Goal: Task Accomplishment & Management: Manage account settings

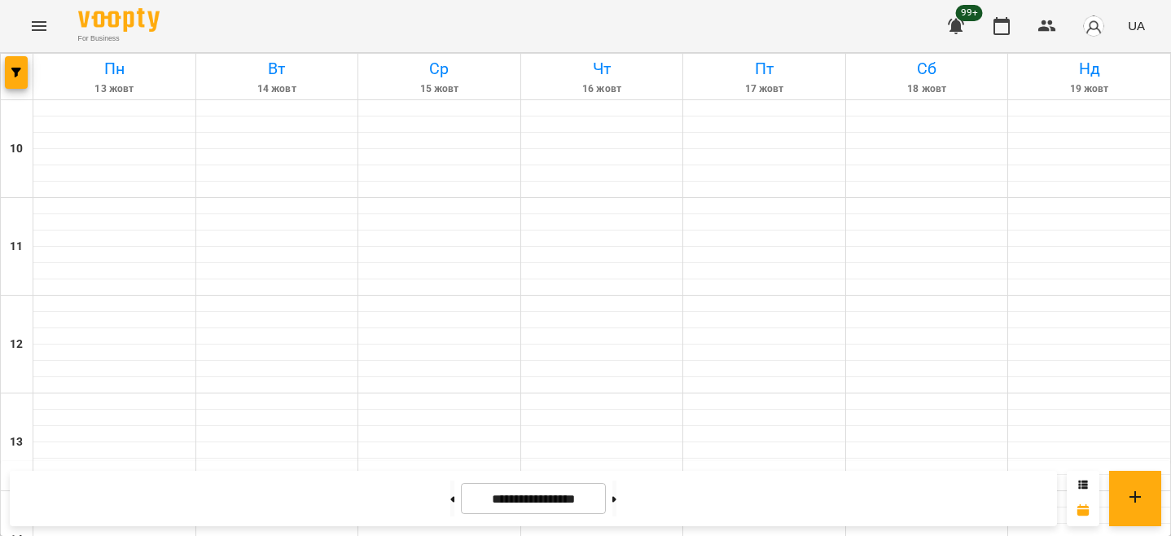
scroll to position [582, 0]
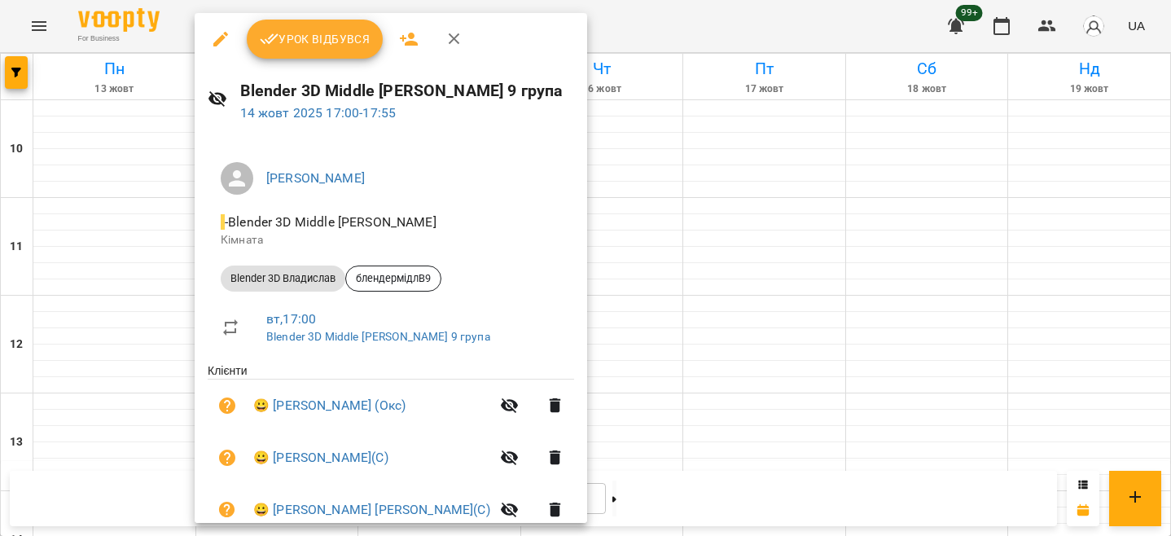
click at [334, 37] on span "Урок відбувся" at bounding box center [315, 39] width 111 height 20
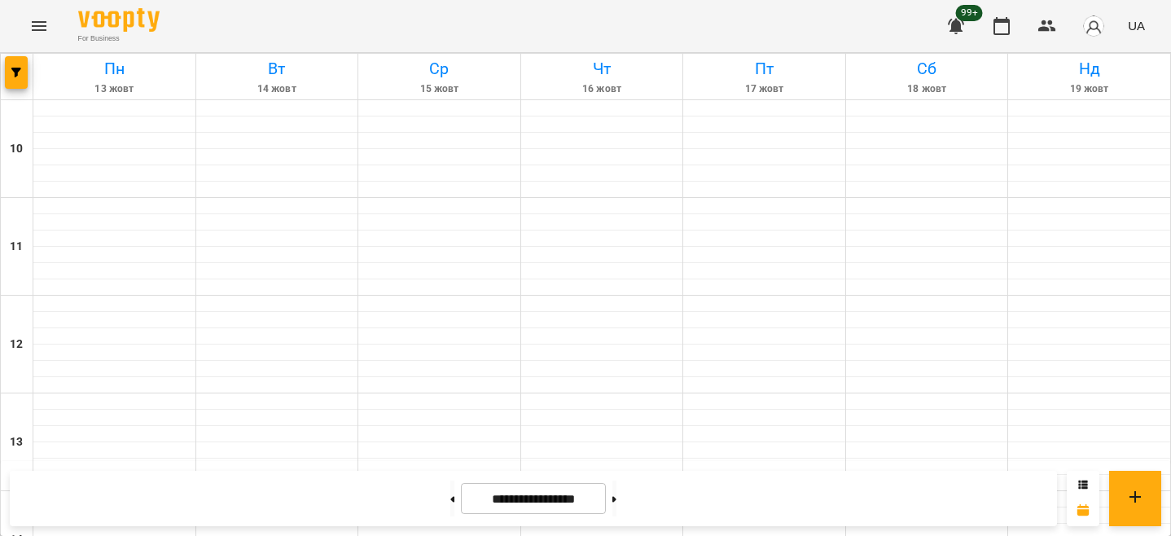
scroll to position [570, 0]
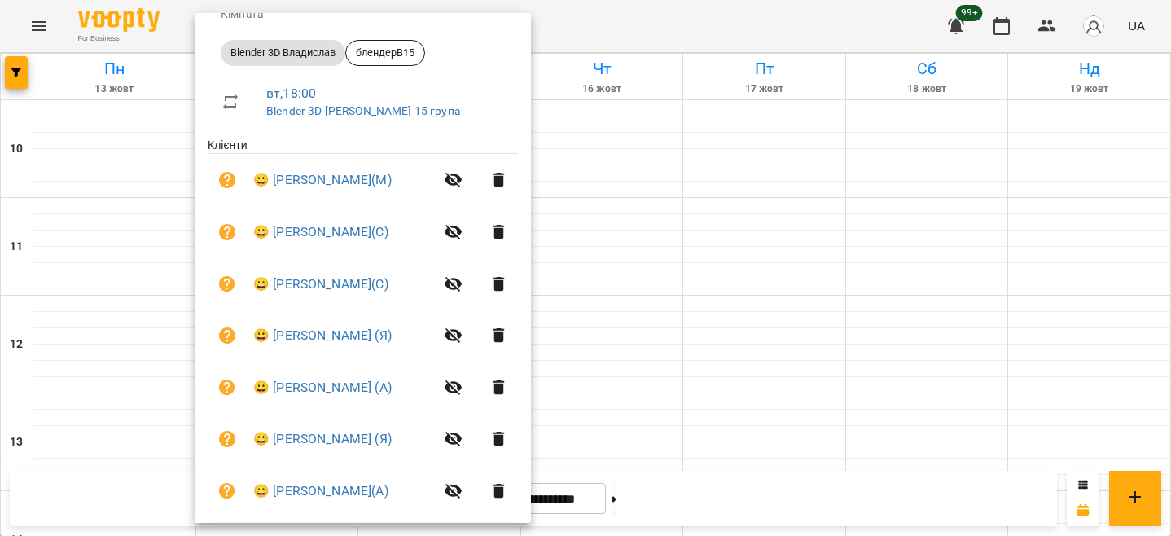
scroll to position [277, 0]
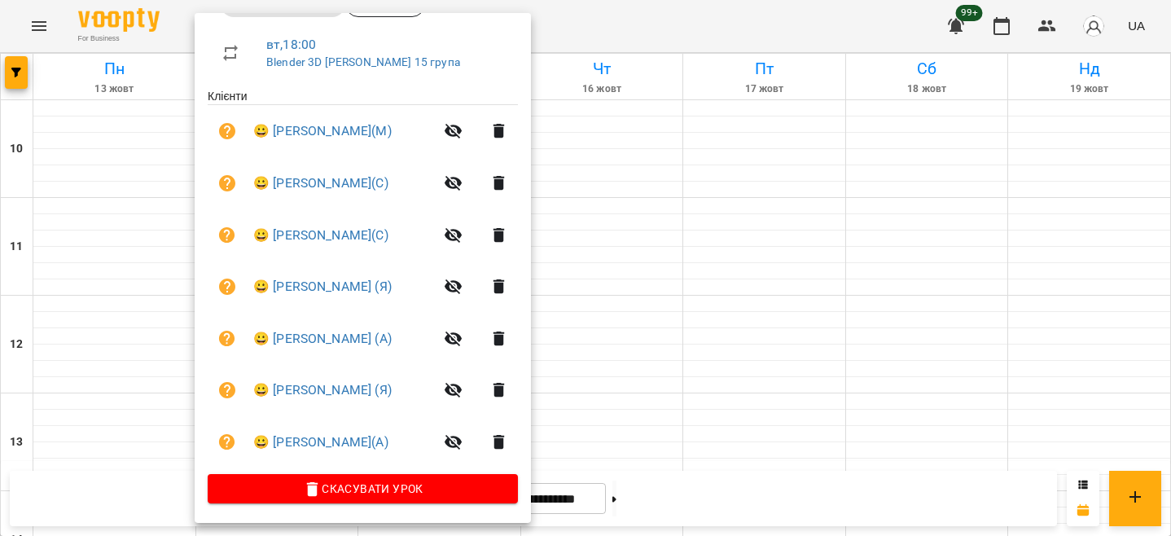
click at [624, 222] on div at bounding box center [585, 268] width 1171 height 536
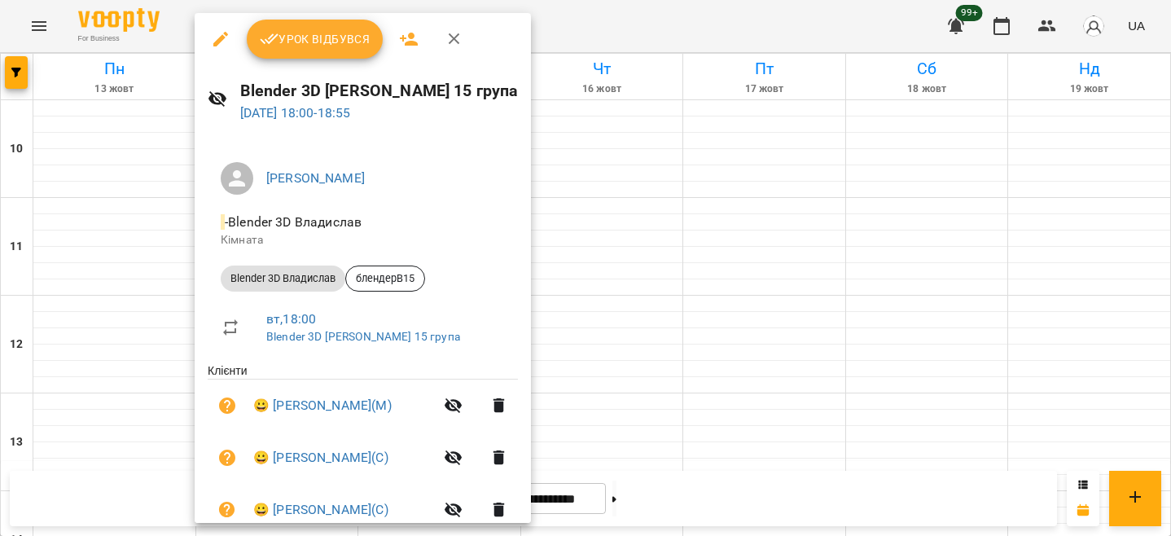
click at [584, 369] on div at bounding box center [585, 268] width 1171 height 536
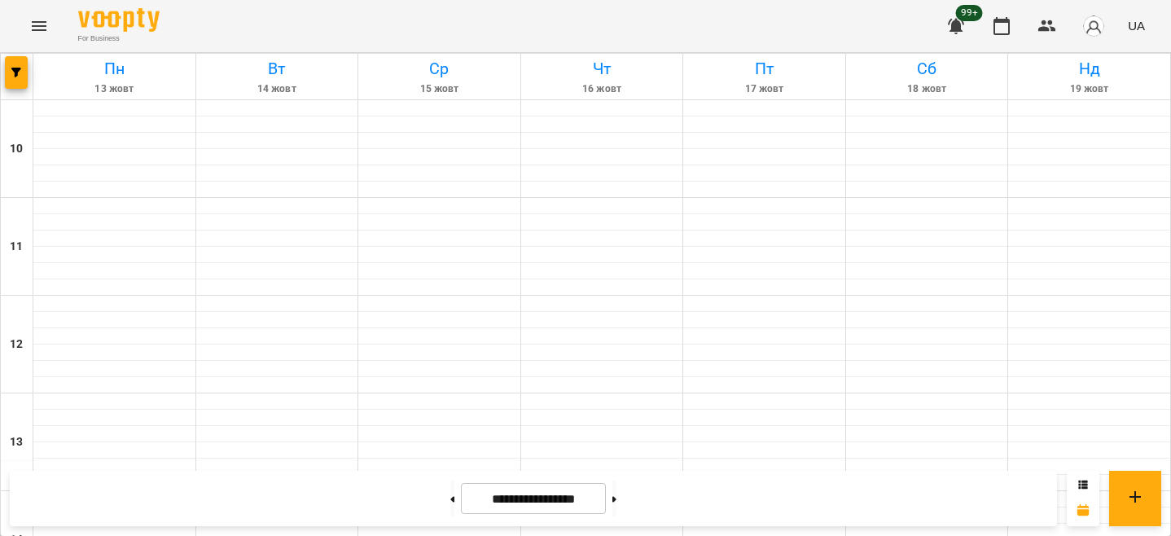
scroll to position [733, 0]
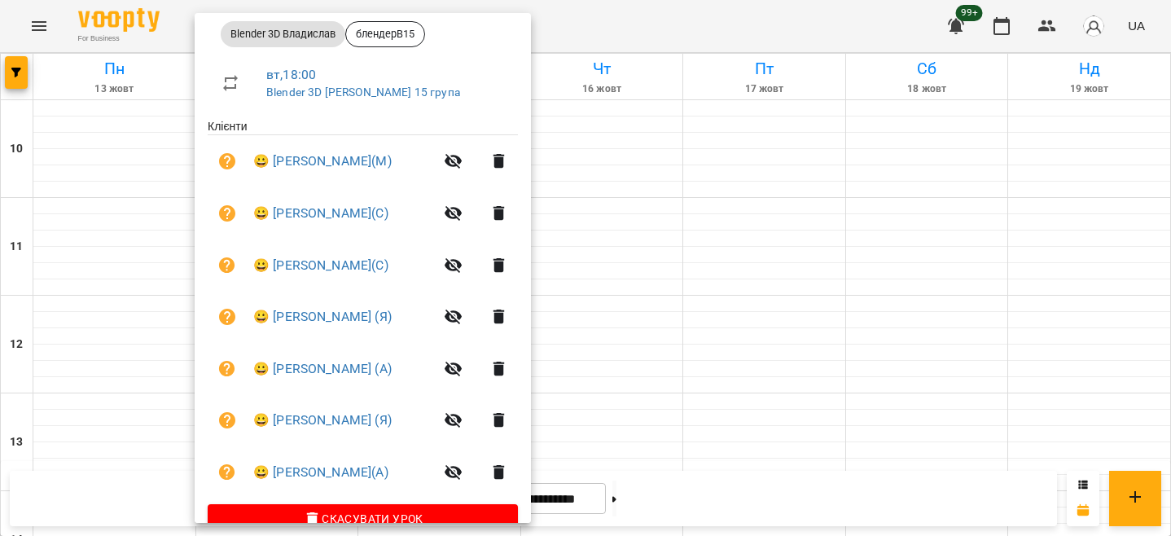
scroll to position [277, 0]
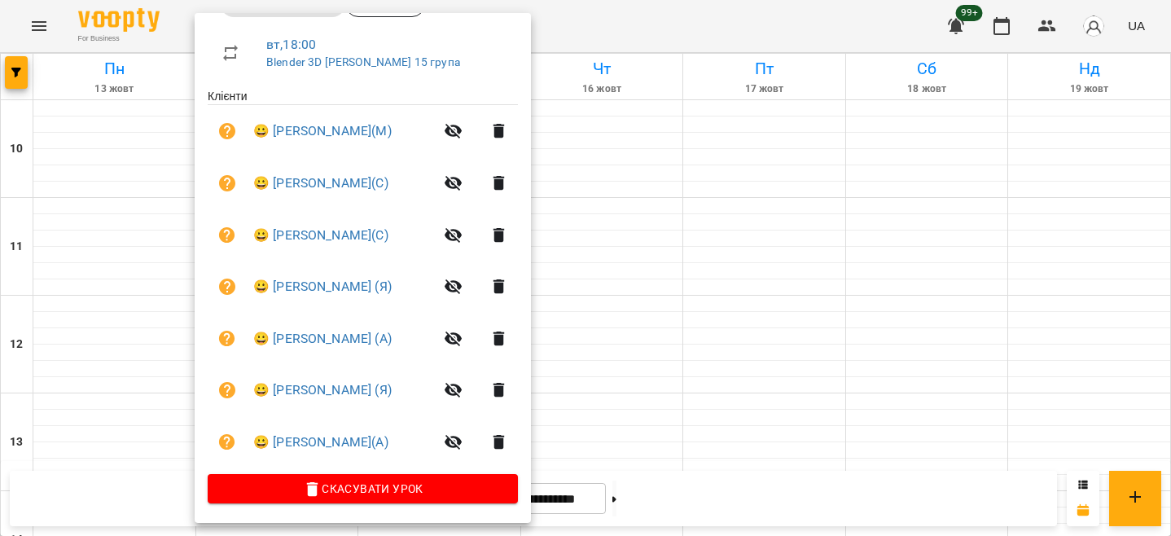
click at [597, 171] on div at bounding box center [585, 268] width 1171 height 536
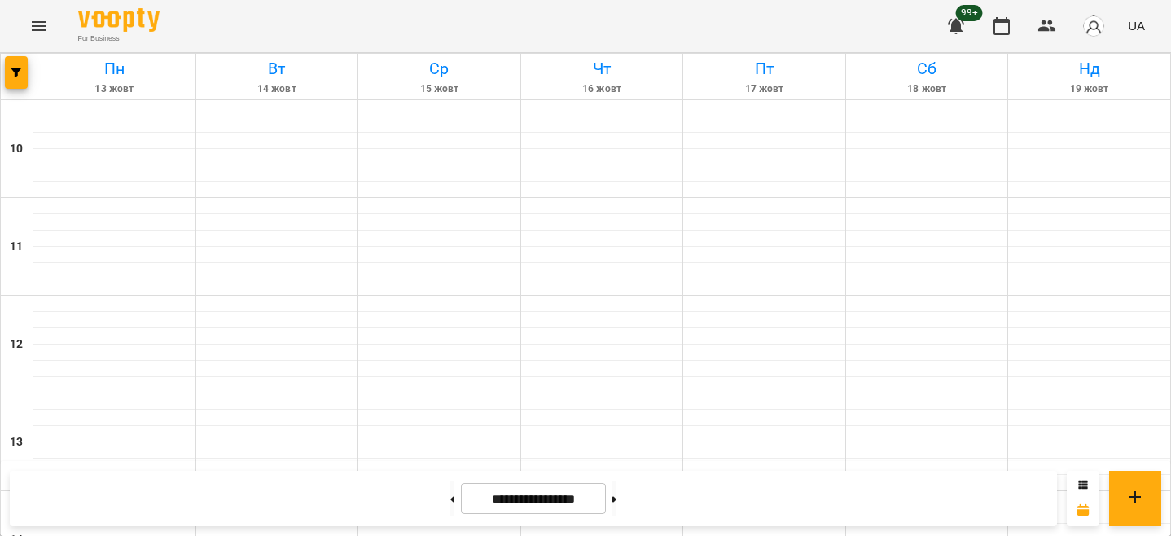
scroll to position [651, 0]
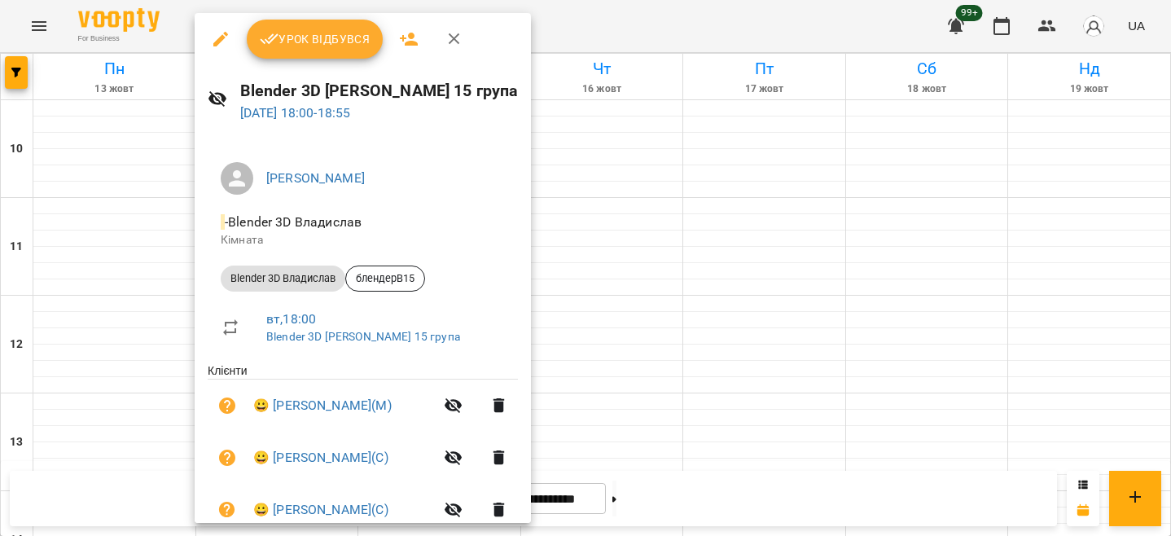
click at [324, 40] on span "Урок відбувся" at bounding box center [315, 39] width 111 height 20
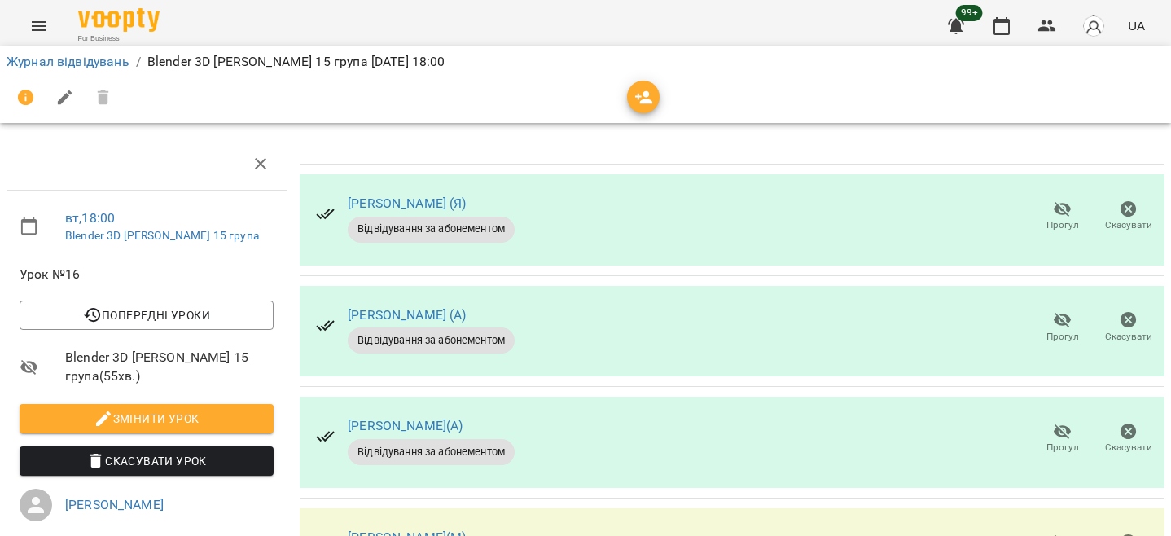
scroll to position [407, 0]
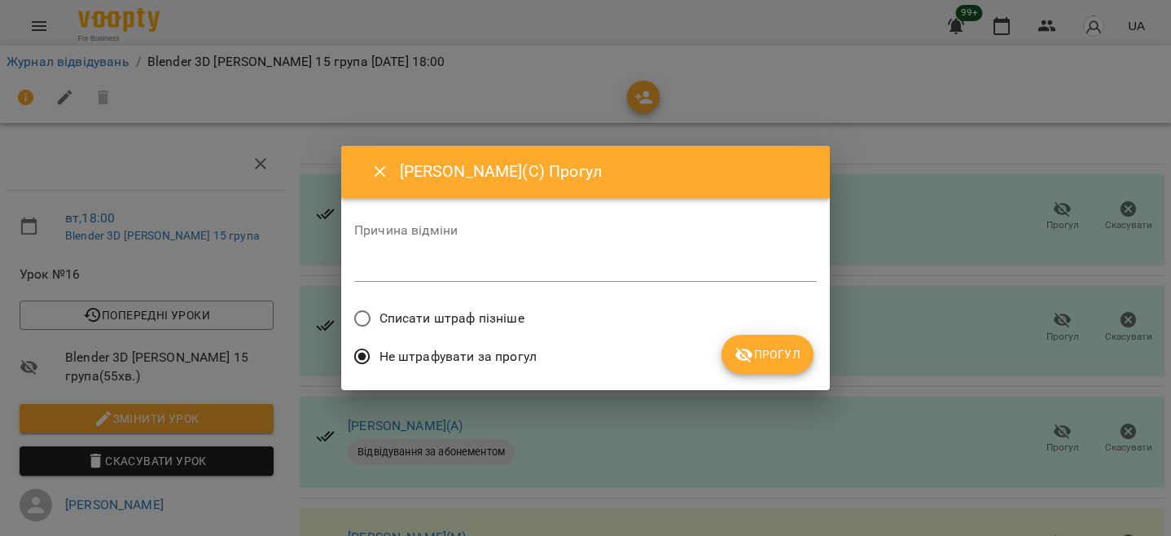
click at [433, 309] on span "Списати штраф пізніше" at bounding box center [451, 319] width 145 height 20
click at [779, 329] on div "Списати штраф пізніше" at bounding box center [585, 320] width 463 height 38
click at [776, 353] on span "Прогул" at bounding box center [768, 354] width 66 height 20
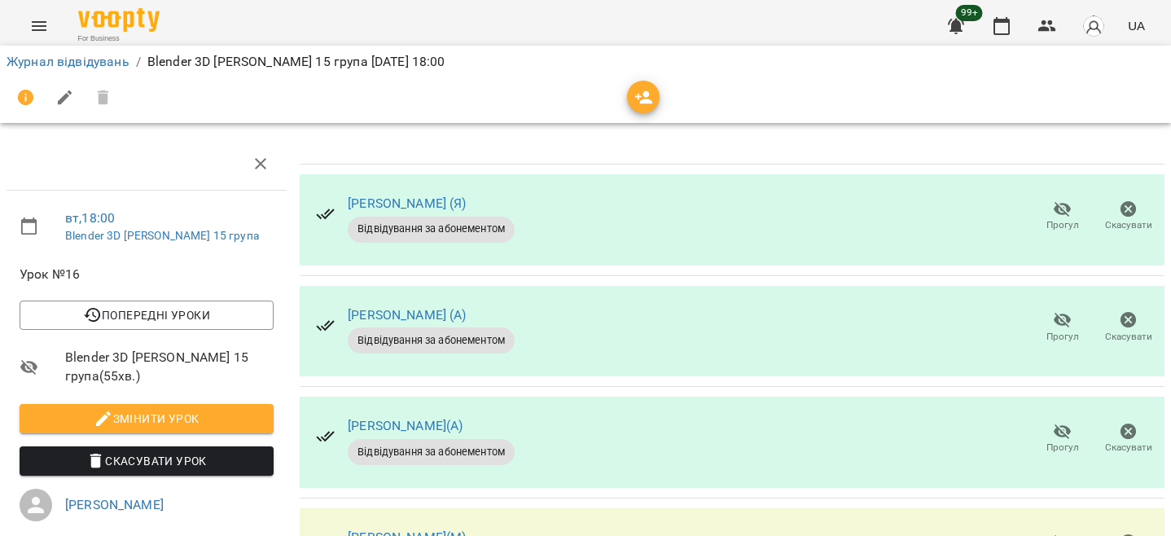
scroll to position [276, 0]
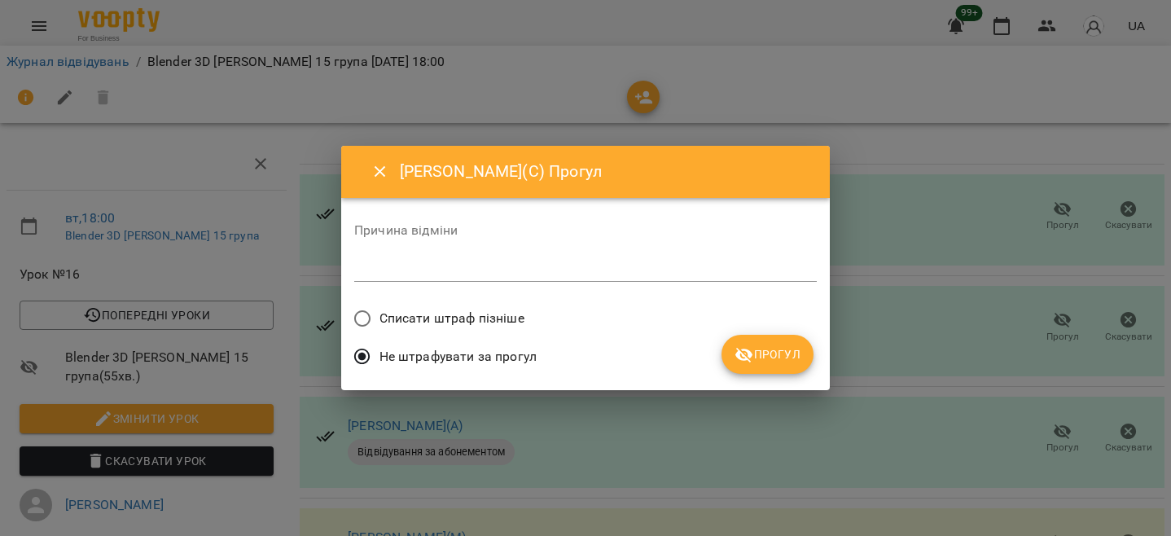
click at [496, 297] on div "Причина відміни *" at bounding box center [585, 256] width 463 height 91
click at [472, 323] on span "Списати штраф пізніше" at bounding box center [451, 319] width 145 height 20
click at [757, 358] on span "Прогул" at bounding box center [768, 354] width 66 height 20
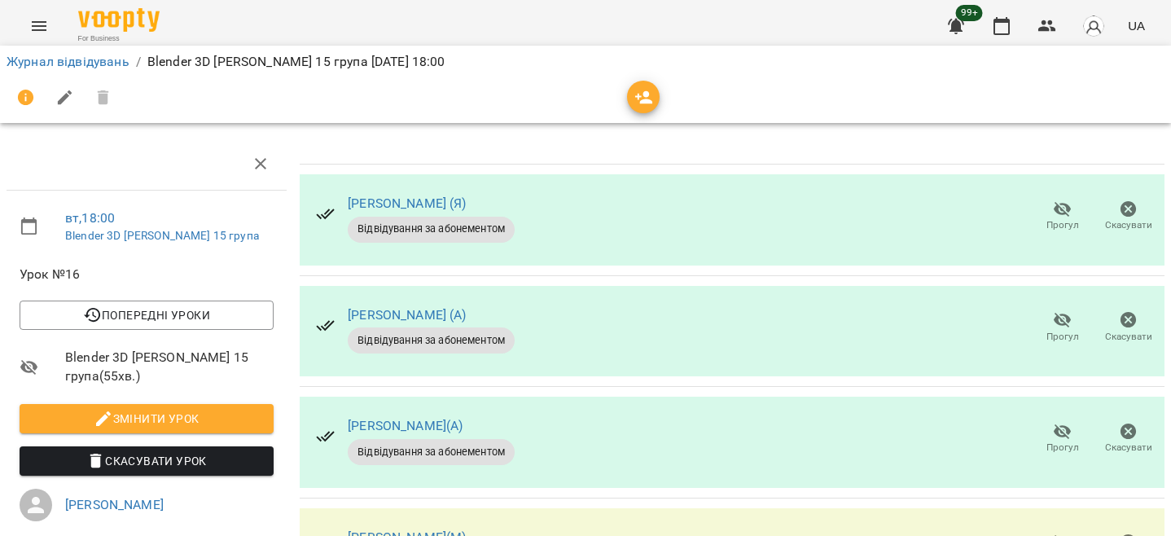
scroll to position [0, 0]
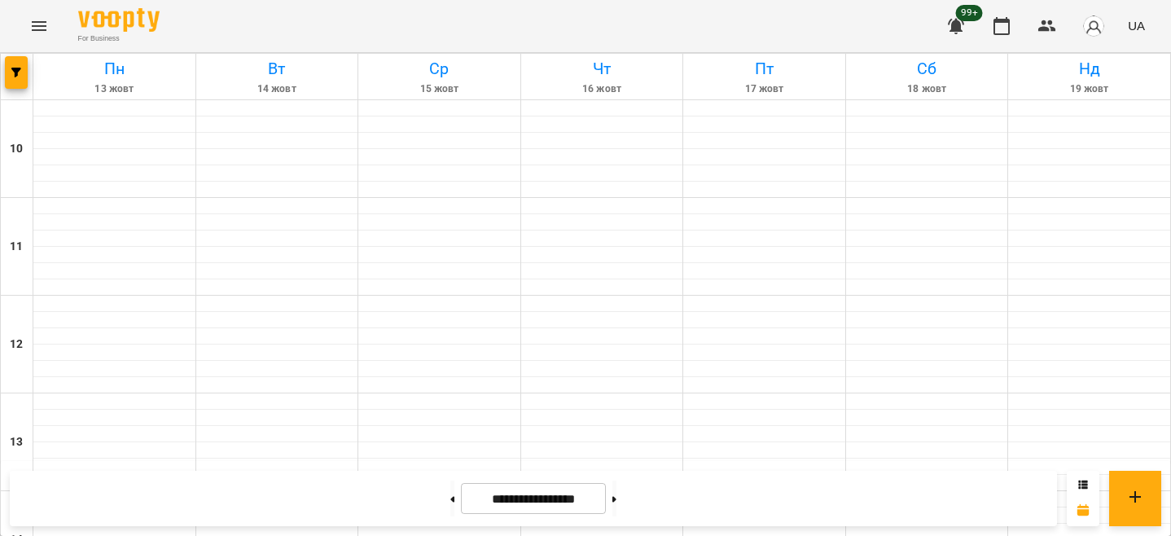
scroll to position [651, 0]
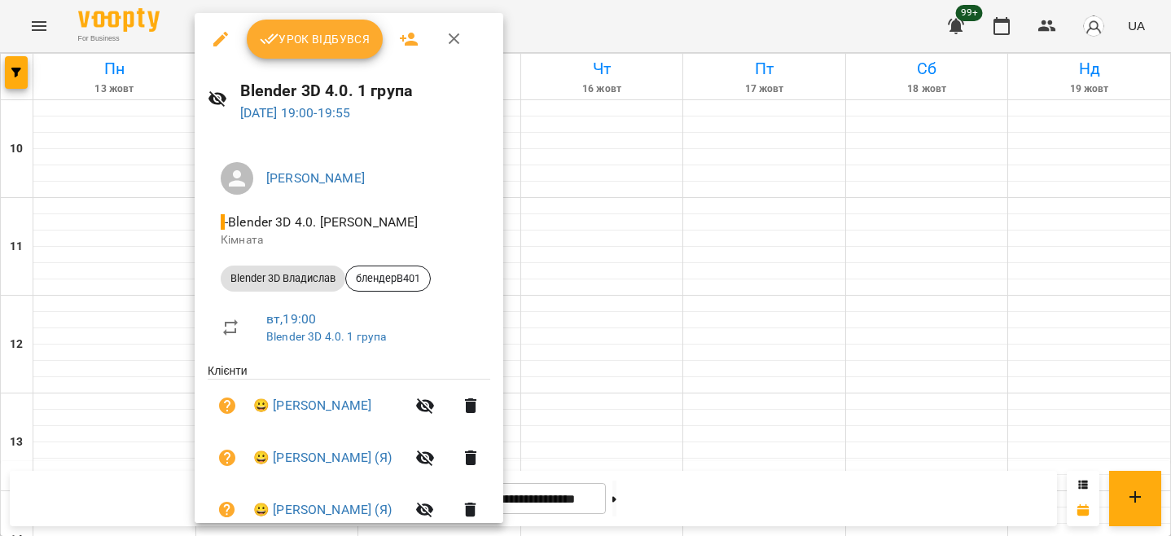
click at [667, 231] on div at bounding box center [585, 268] width 1171 height 536
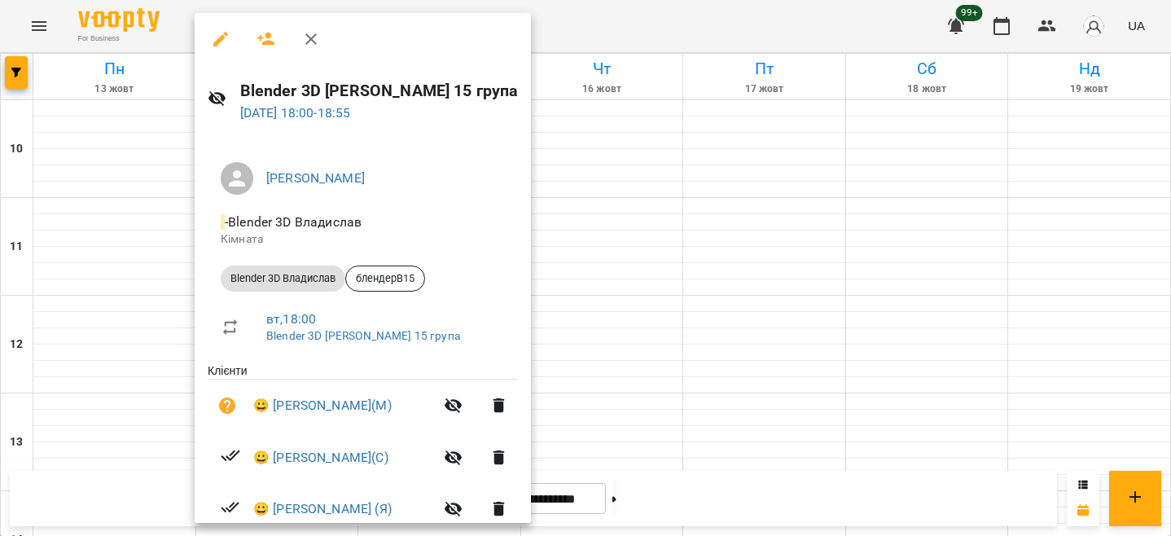
click at [687, 230] on div at bounding box center [585, 268] width 1171 height 536
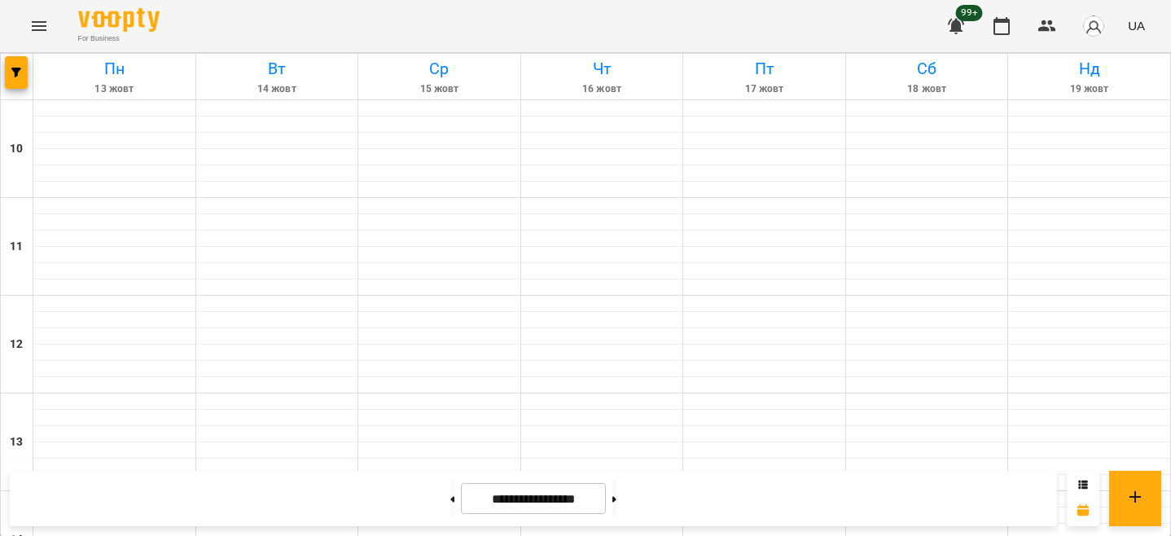
scroll to position [814, 0]
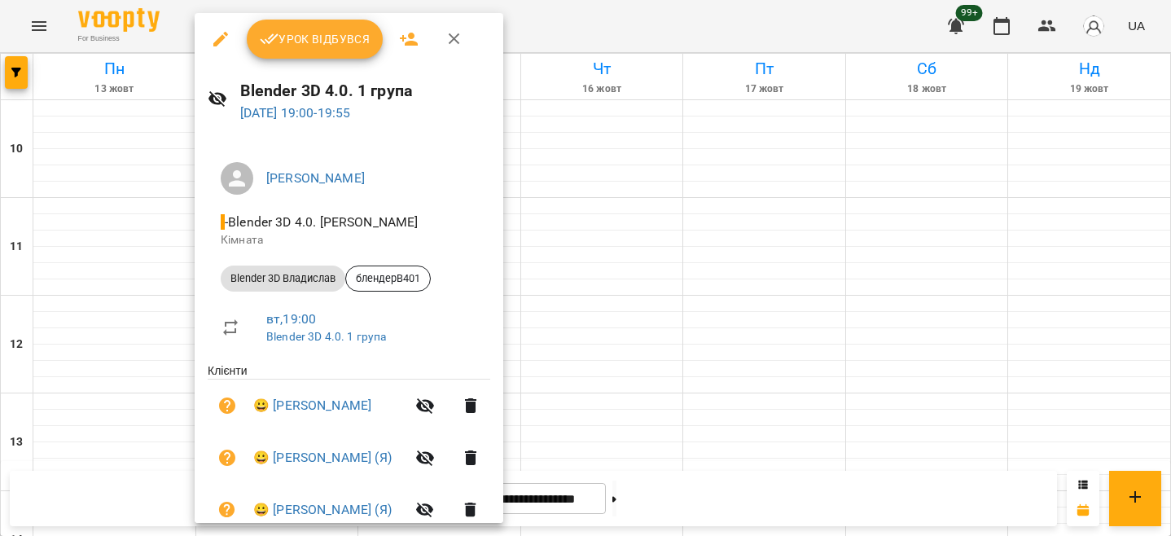
click at [738, 136] on div at bounding box center [585, 268] width 1171 height 536
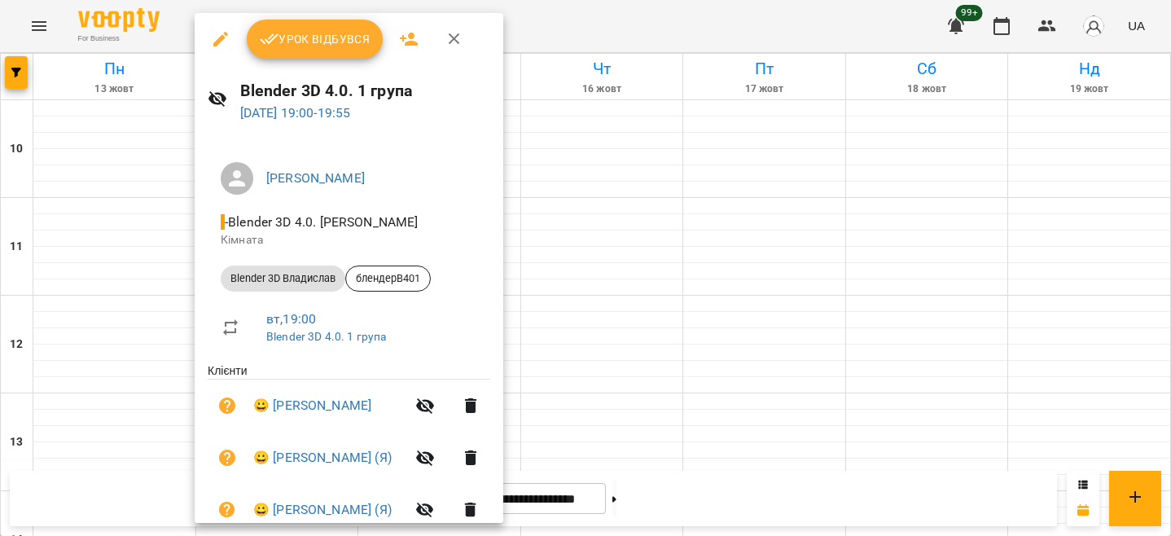
click at [313, 55] on button "Урок відбувся" at bounding box center [315, 39] width 137 height 39
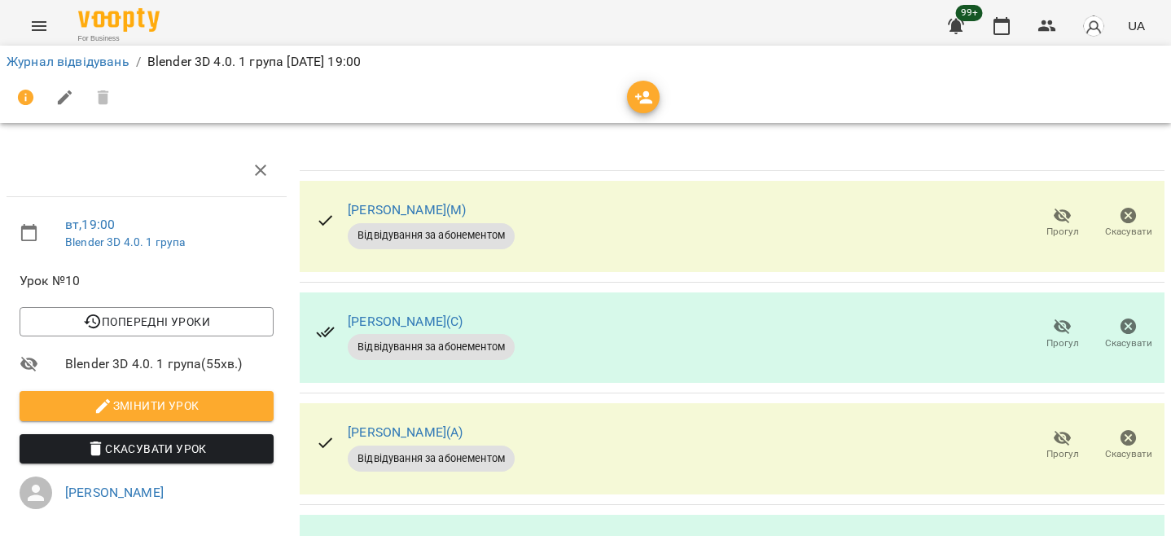
click at [619, 211] on div "[PERSON_NAME](М) Відвідування за абонементом Прогул Скасувати" at bounding box center [733, 226] width 866 height 91
click at [629, 226] on div "[PERSON_NAME](М) Відвідування за абонементом Прогул Скасувати" at bounding box center [733, 226] width 866 height 91
click at [701, 223] on div "[PERSON_NAME](М) Відвідування за абонементом Прогул Скасувати" at bounding box center [733, 226] width 866 height 91
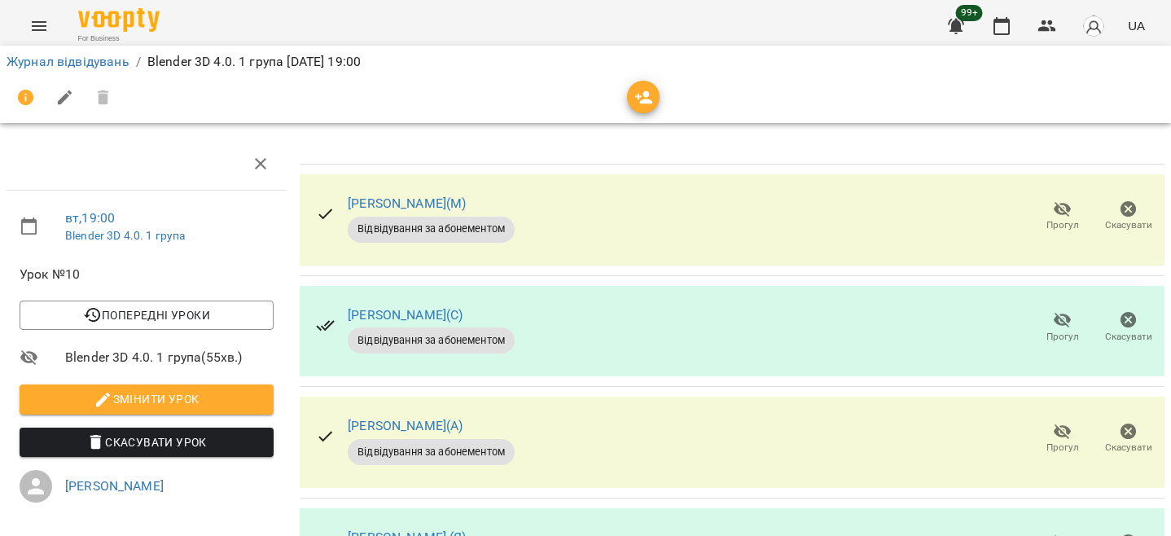
scroll to position [81, 0]
click at [688, 286] on div "[PERSON_NAME](С) Відвідування за абонементом Прогул Скасувати" at bounding box center [733, 331] width 866 height 91
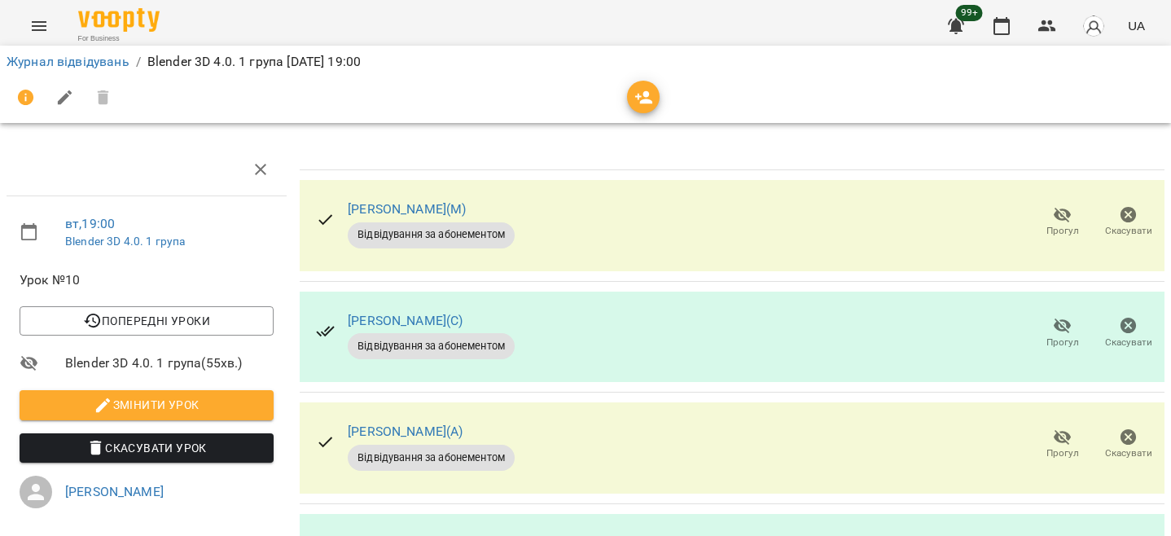
scroll to position [0, 0]
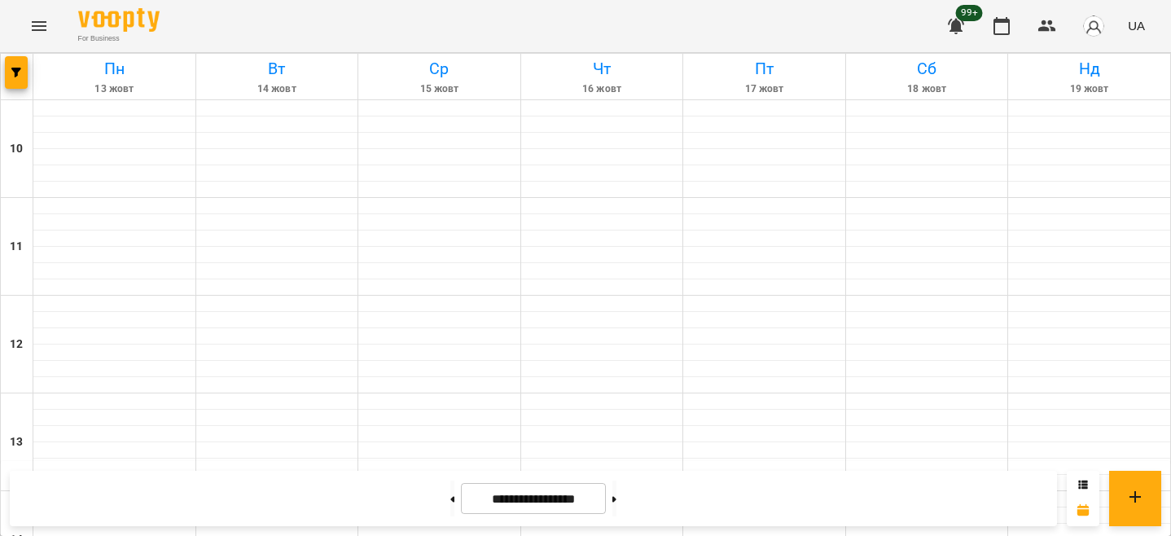
scroll to position [827, 0]
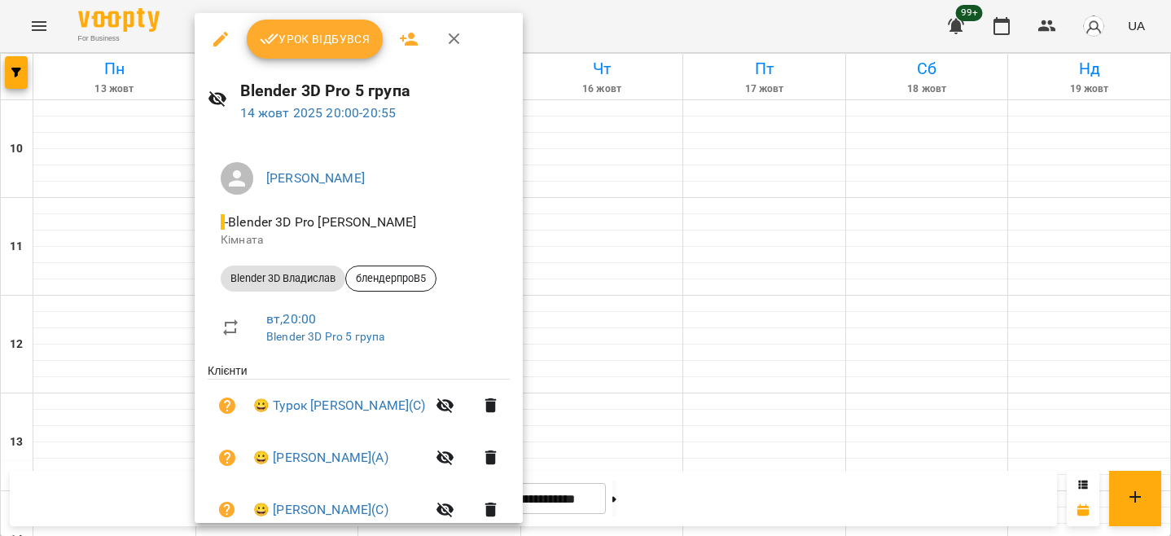
drag, startPoint x: 962, startPoint y: 358, endPoint x: 952, endPoint y: 358, distance: 9.8
click at [963, 358] on div at bounding box center [585, 268] width 1171 height 536
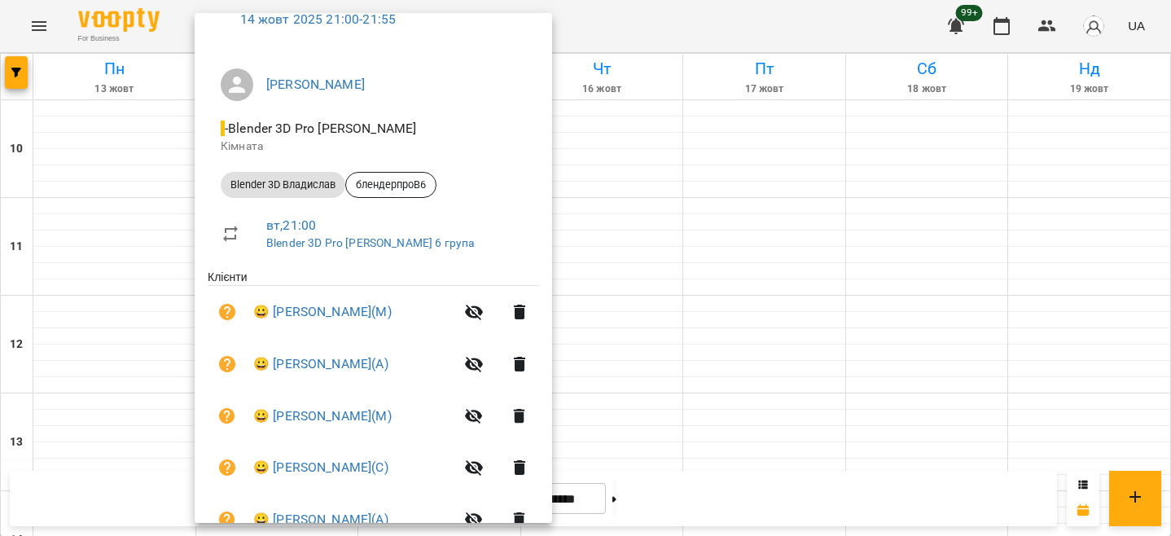
scroll to position [407, 0]
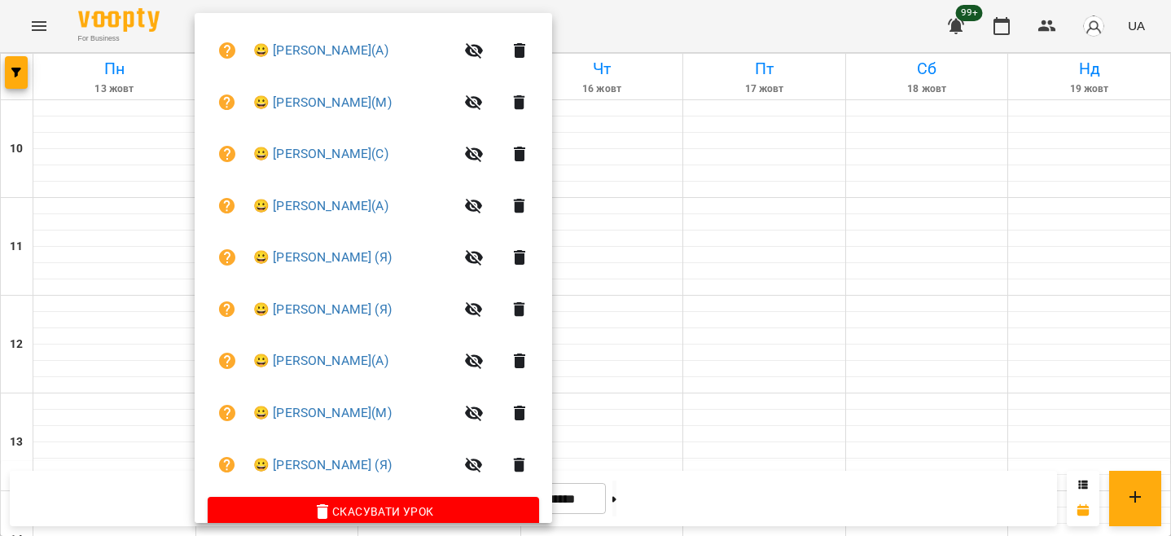
click at [954, 336] on div at bounding box center [585, 268] width 1171 height 536
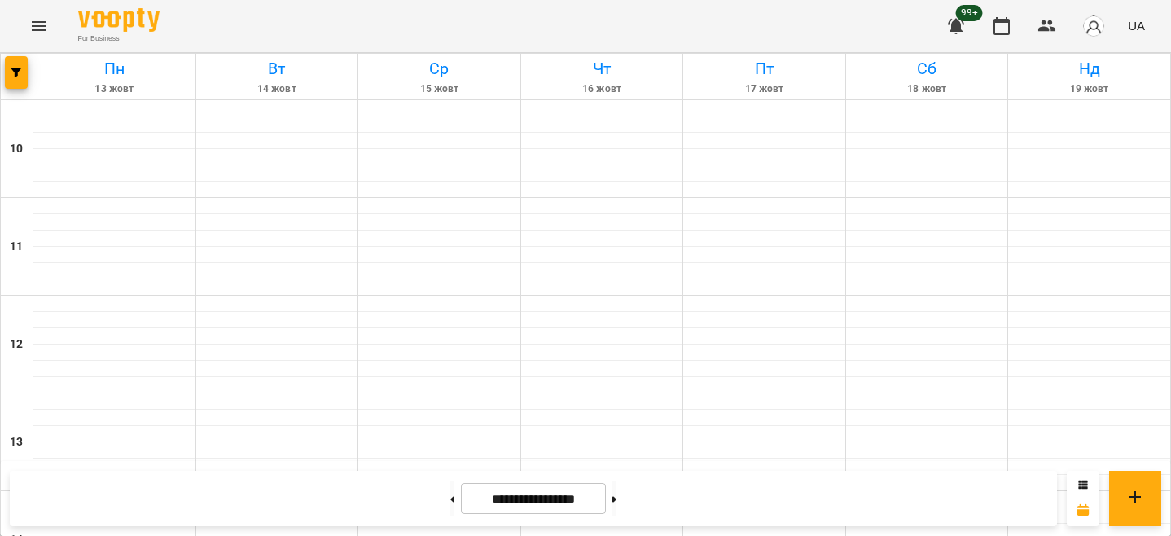
scroll to position [664, 0]
click at [616, 489] on button at bounding box center [614, 498] width 4 height 36
click at [616, 502] on icon at bounding box center [614, 499] width 4 height 7
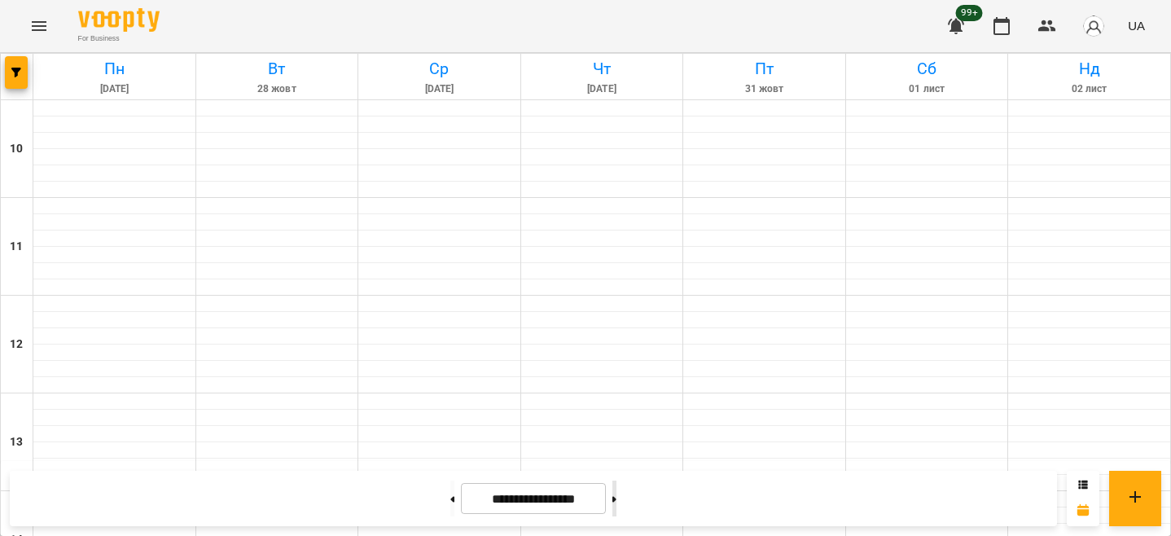
type input "**********"
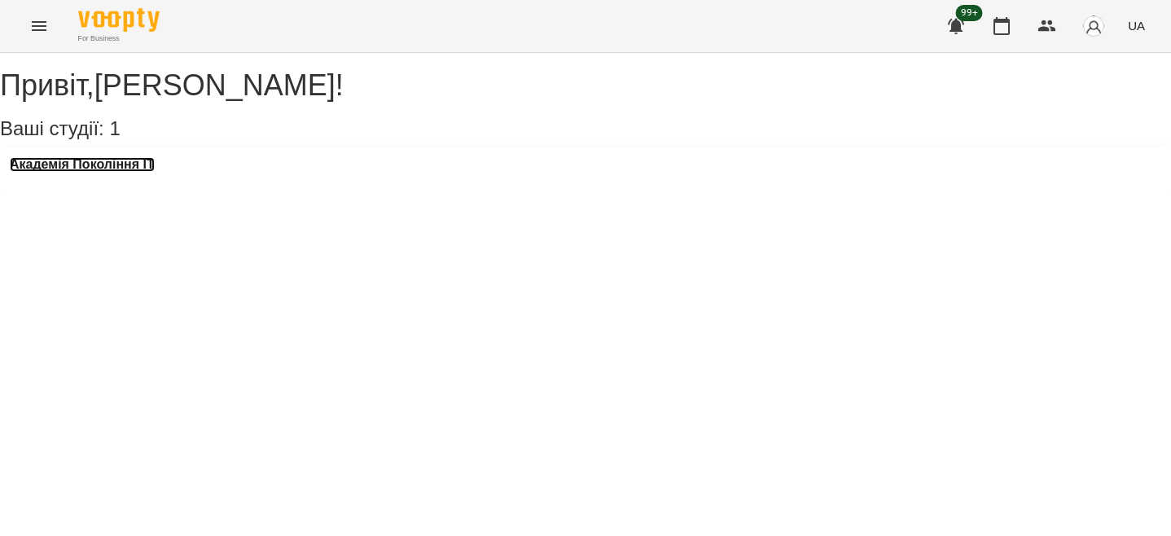
click at [110, 172] on h3 "Академія Покоління ІТ" at bounding box center [82, 164] width 145 height 15
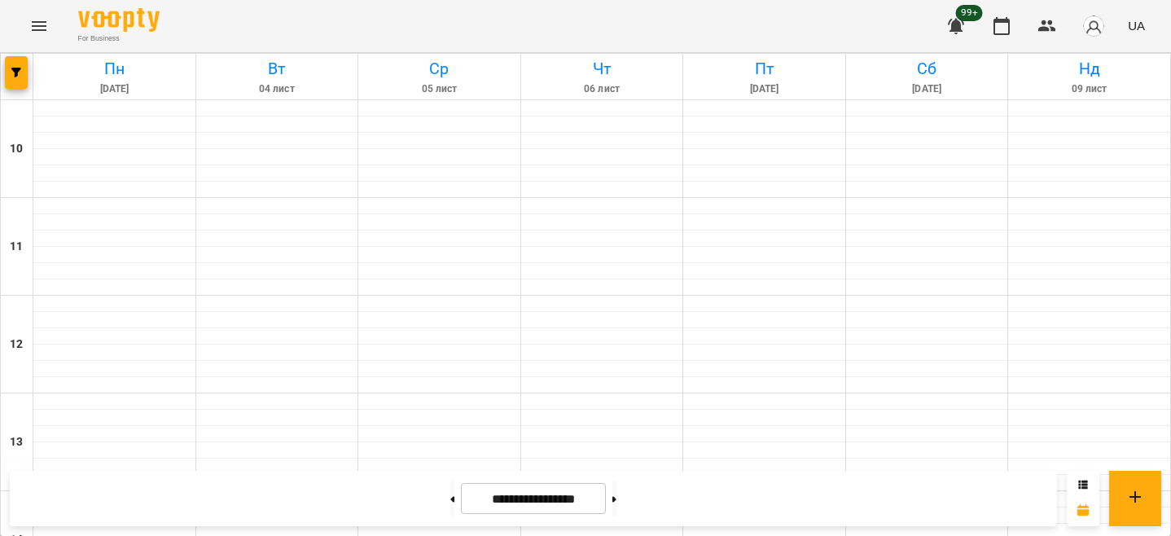
scroll to position [733, 0]
click at [450, 492] on button at bounding box center [452, 498] width 4 height 36
type input "**********"
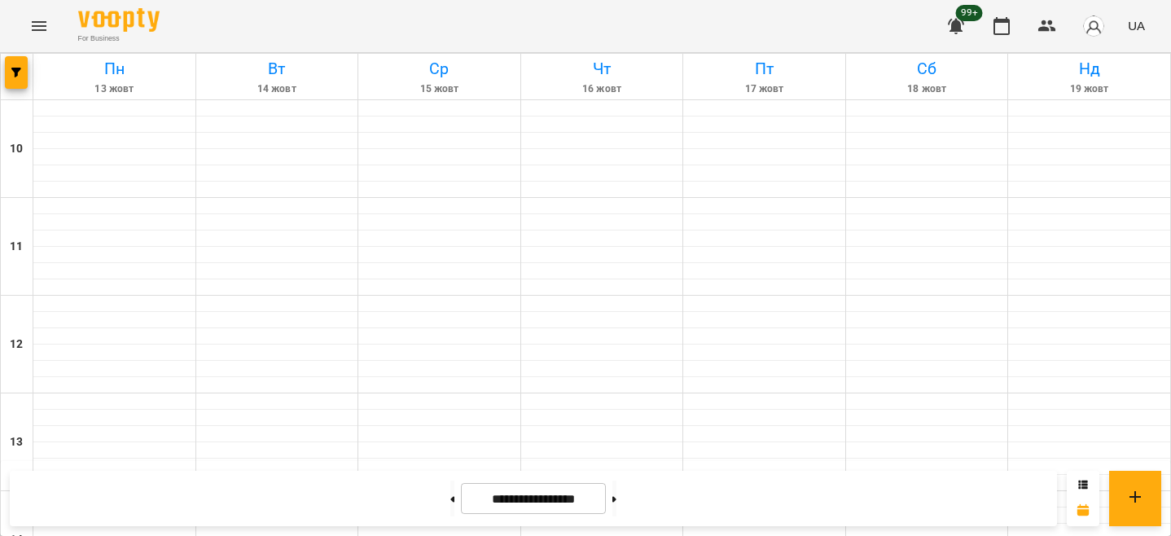
scroll to position [827, 0]
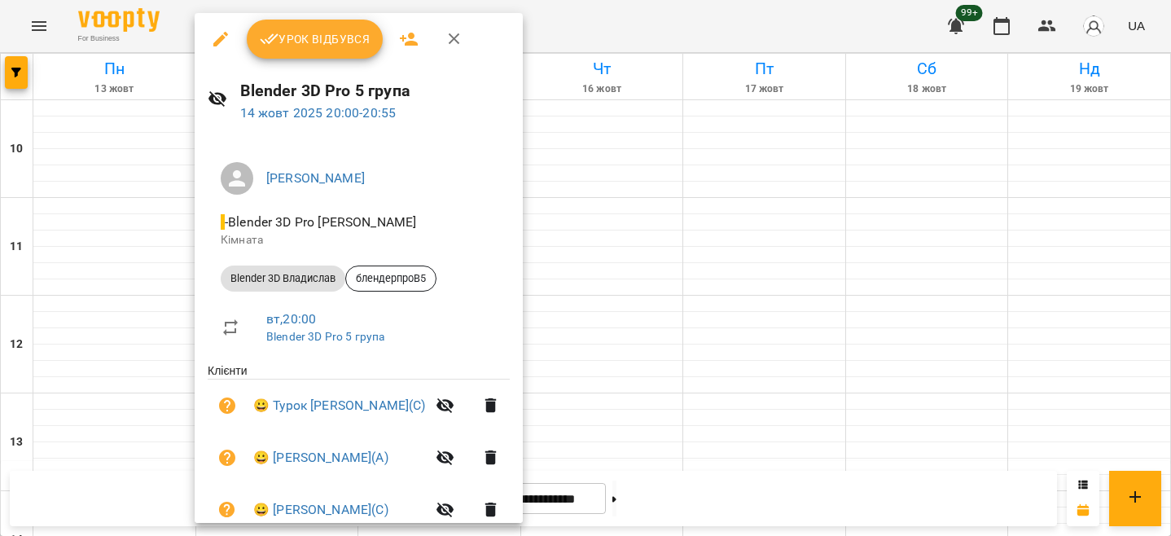
drag, startPoint x: 937, startPoint y: 250, endPoint x: 632, endPoint y: 281, distance: 306.1
click at [935, 250] on div at bounding box center [585, 268] width 1171 height 536
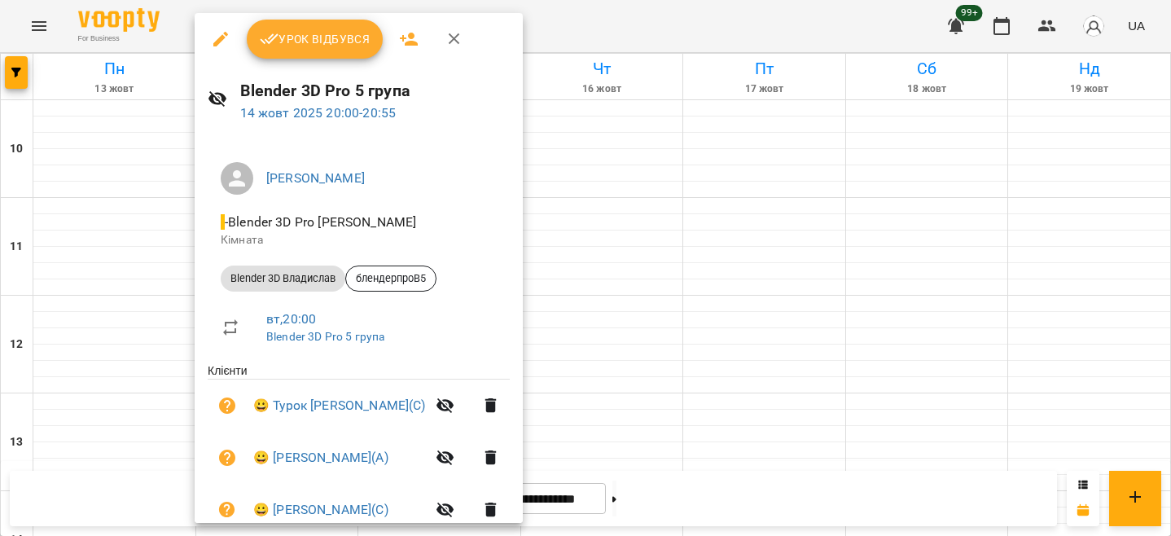
click at [809, 279] on div at bounding box center [585, 268] width 1171 height 536
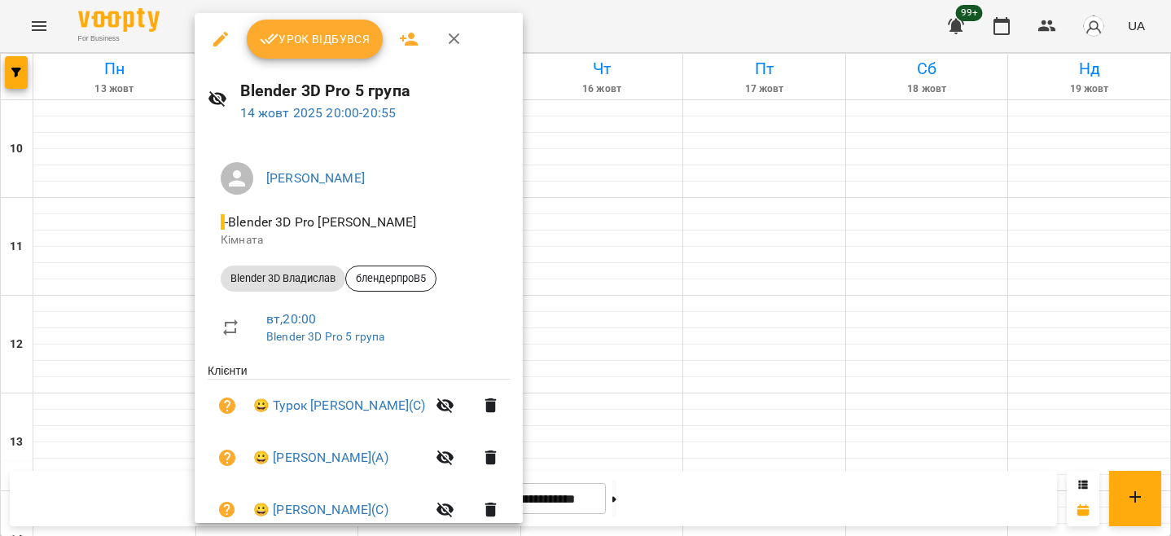
click at [769, 278] on div at bounding box center [585, 268] width 1171 height 536
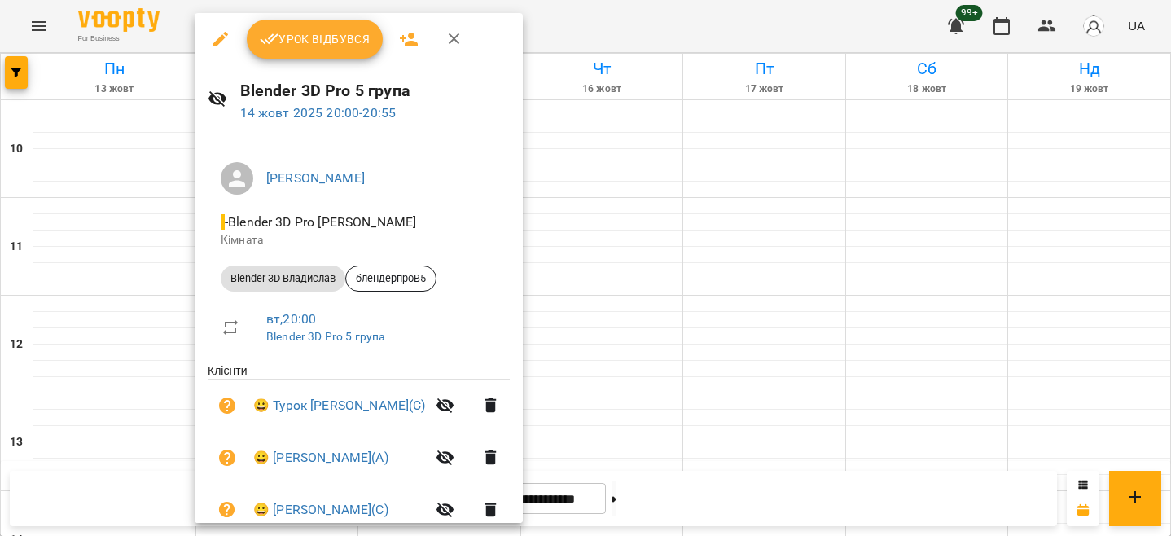
click at [840, 283] on div at bounding box center [585, 268] width 1171 height 536
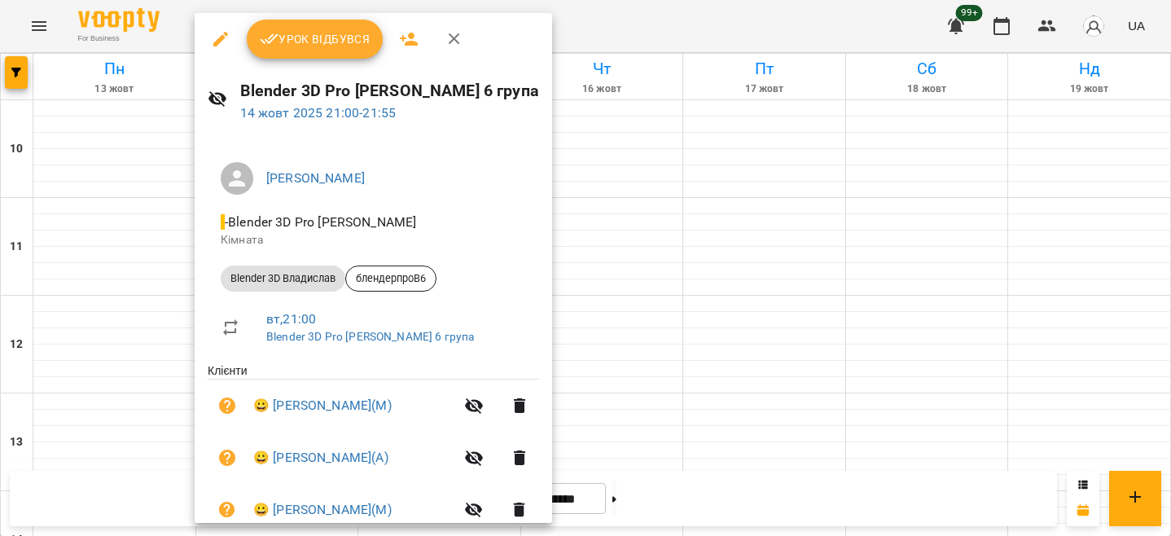
click at [884, 281] on div at bounding box center [585, 268] width 1171 height 536
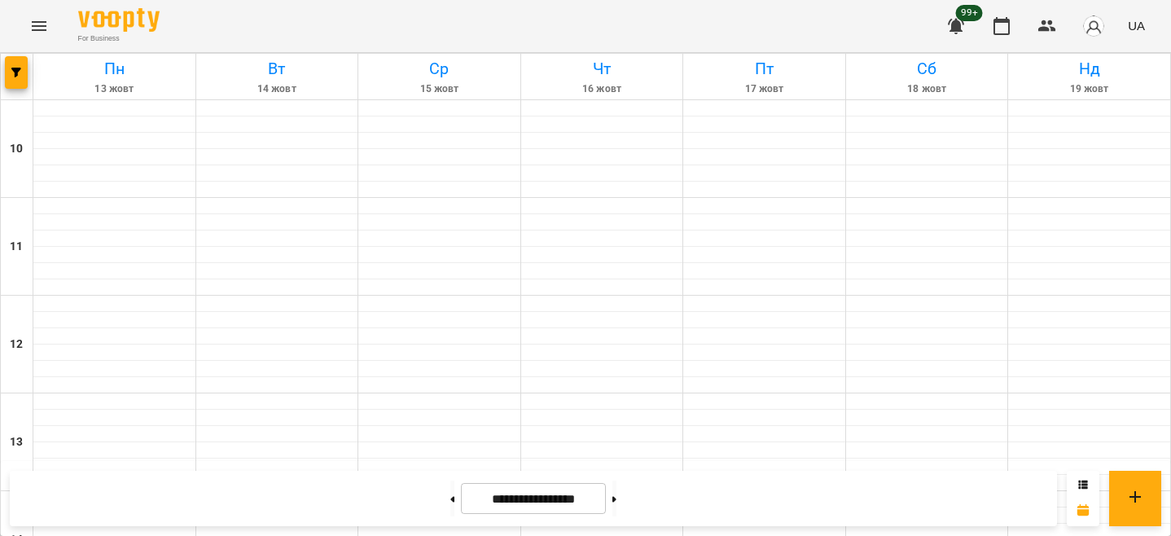
scroll to position [745, 0]
